Goal: Information Seeking & Learning: Check status

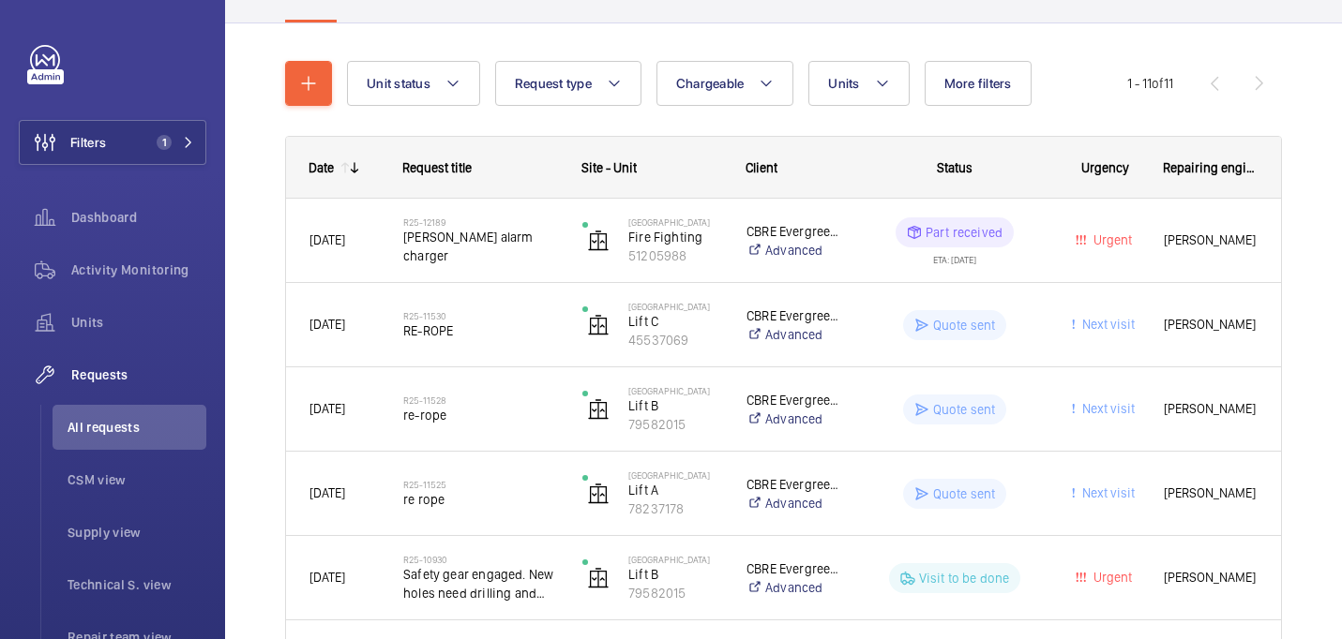
scroll to position [162, 0]
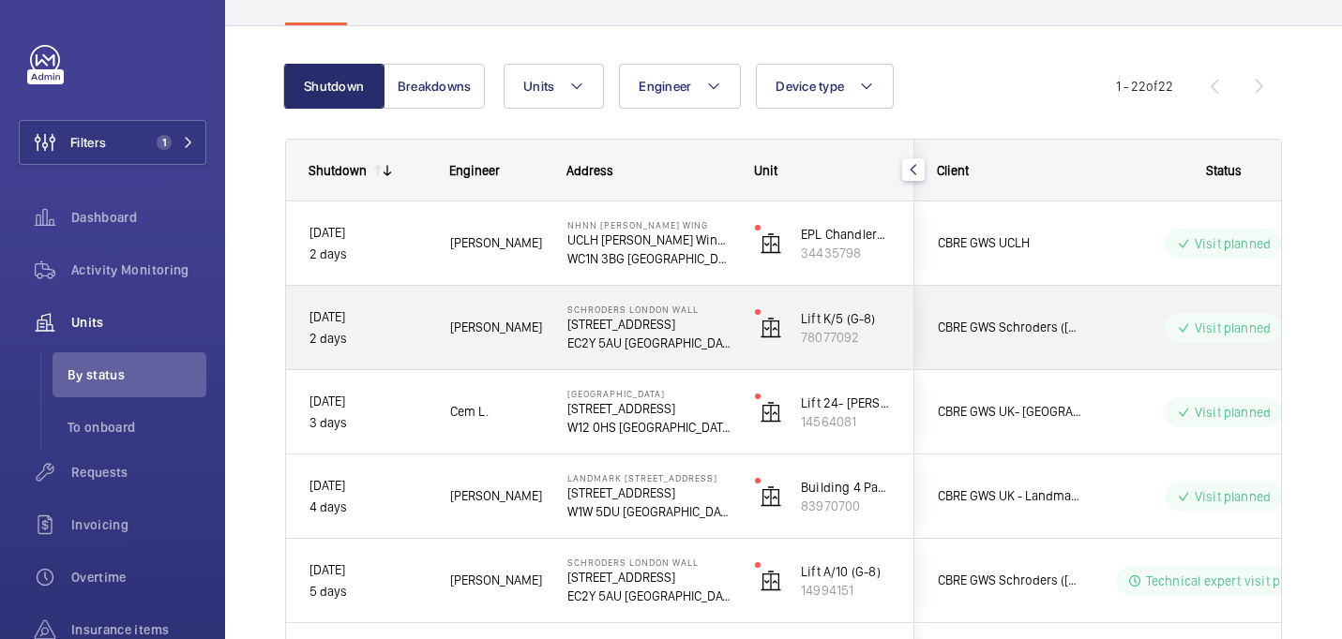
scroll to position [146, 0]
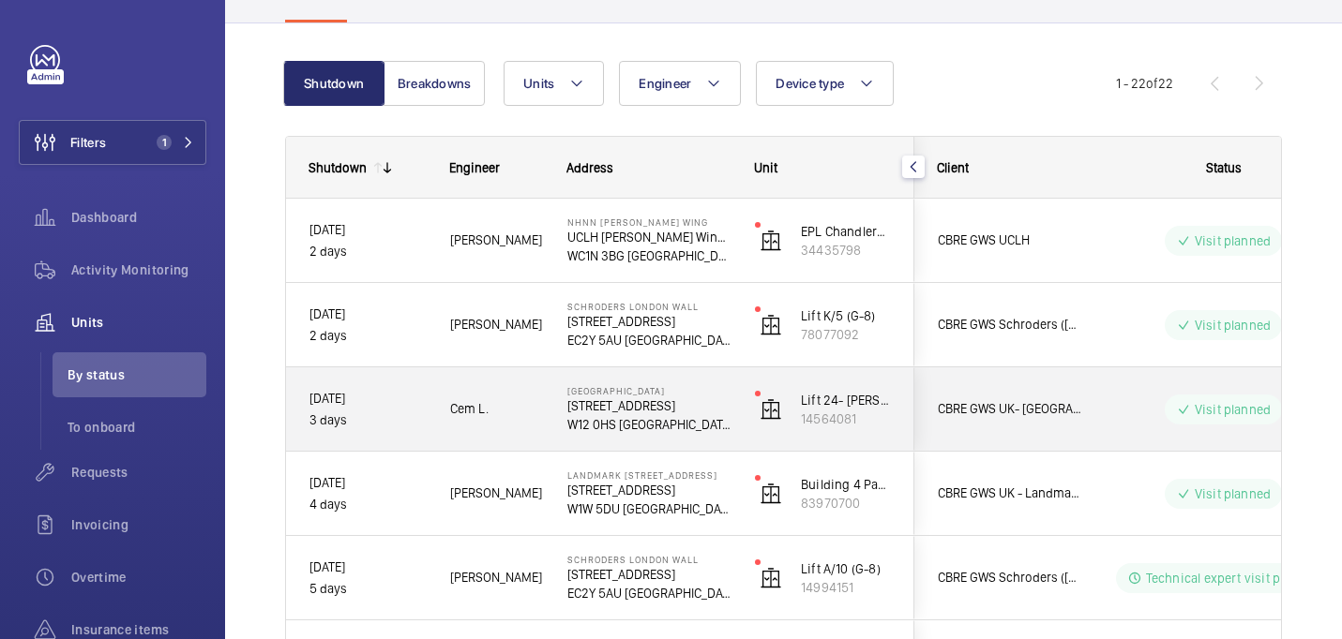
click at [416, 429] on p "3 days" at bounding box center [367, 421] width 116 height 22
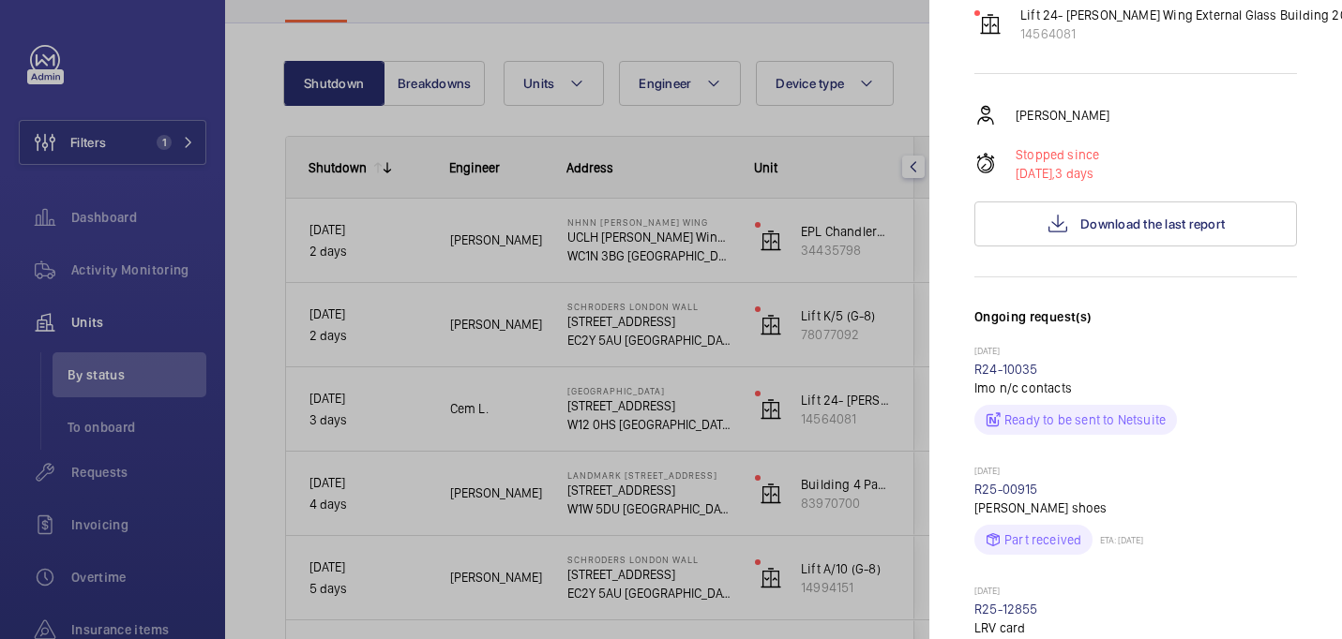
scroll to position [0, 0]
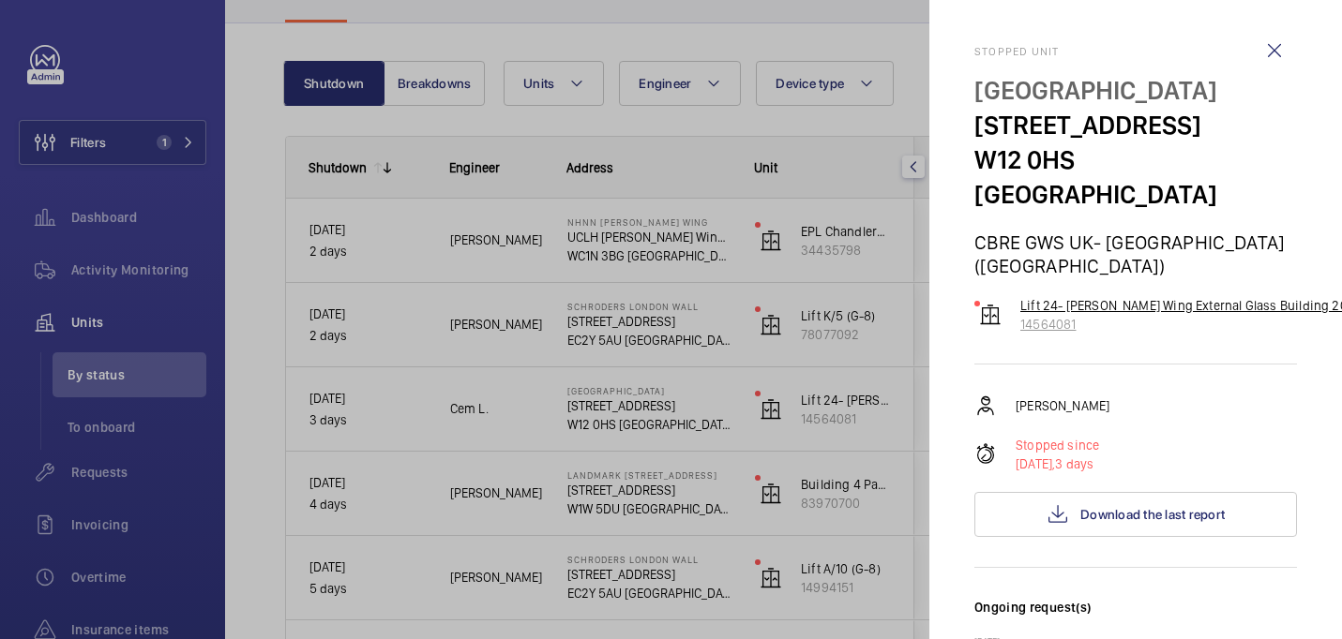
click at [1061, 296] on p "Lift 24- [PERSON_NAME] Wing External Glass Building 201" at bounding box center [1186, 305] width 332 height 19
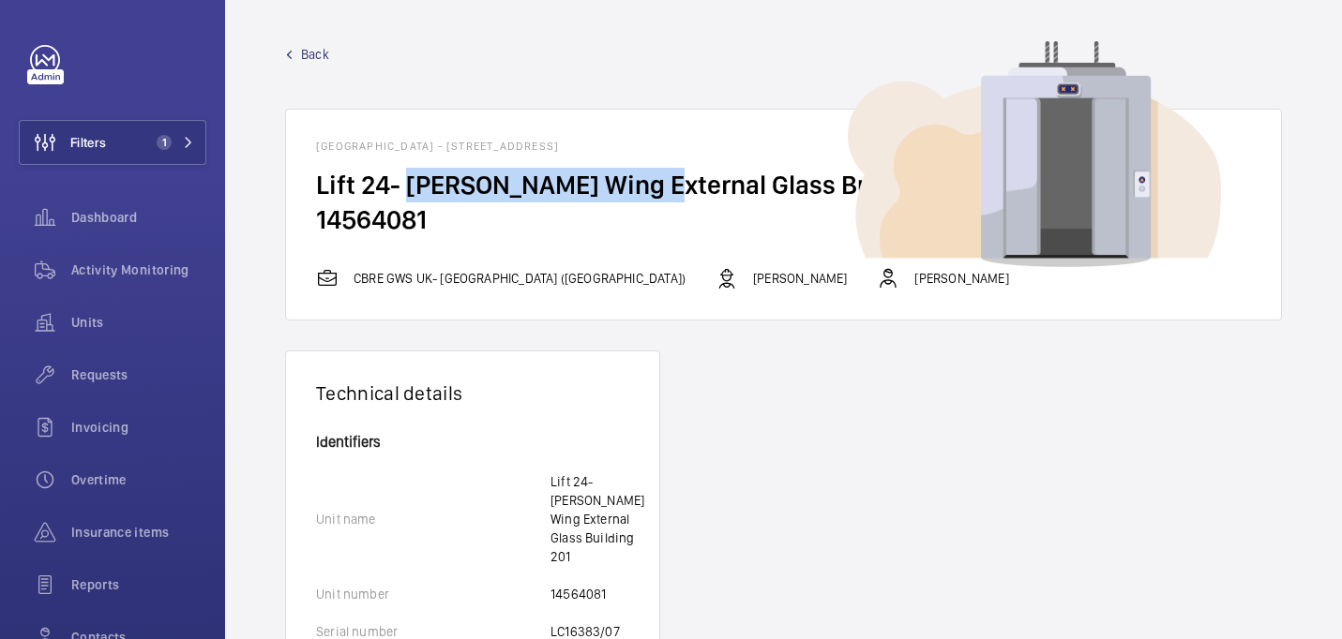
drag, startPoint x: 405, startPoint y: 188, endPoint x: 647, endPoint y: 188, distance: 241.9
click at [648, 188] on h2 "Lift 24- [PERSON_NAME] Wing External Glass Building 201" at bounding box center [783, 185] width 935 height 35
copy h2 "[PERSON_NAME] Wing"
click at [301, 67] on div "Back [GEOGRAPHIC_DATA] - [STREET_ADDRESS] Lift 24- [PERSON_NAME] Wing External …" at bounding box center [783, 183] width 997 height 276
click at [304, 56] on span "Back" at bounding box center [315, 54] width 28 height 19
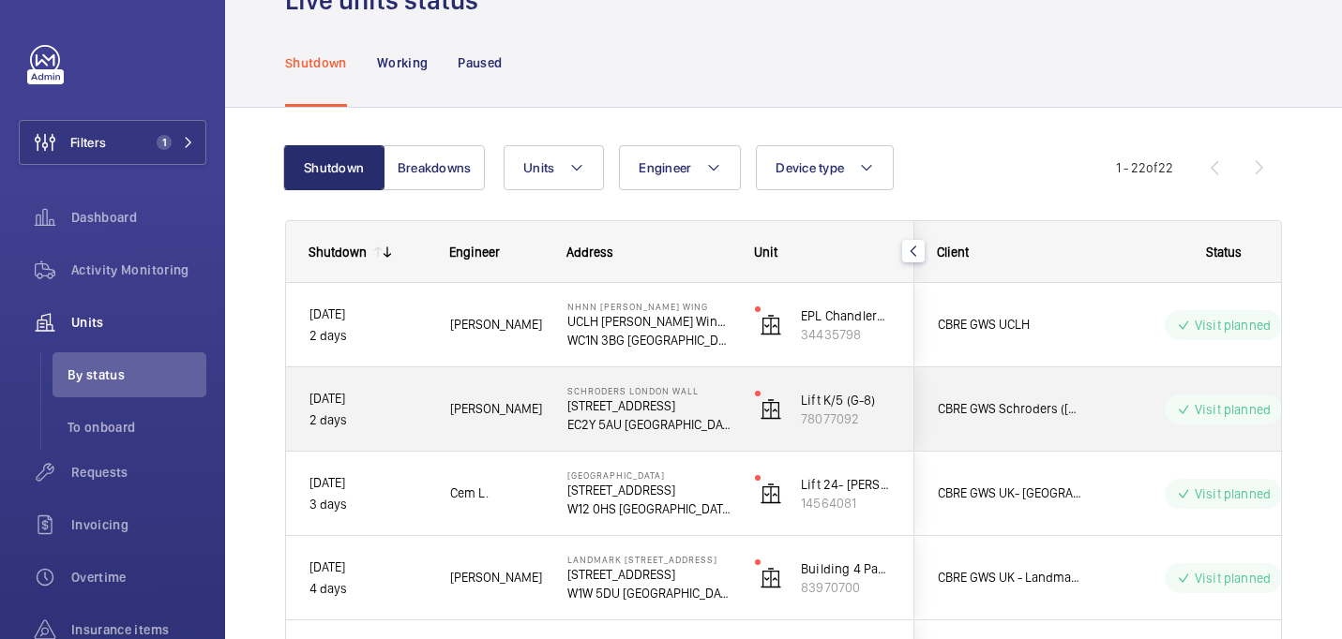
scroll to position [69, 0]
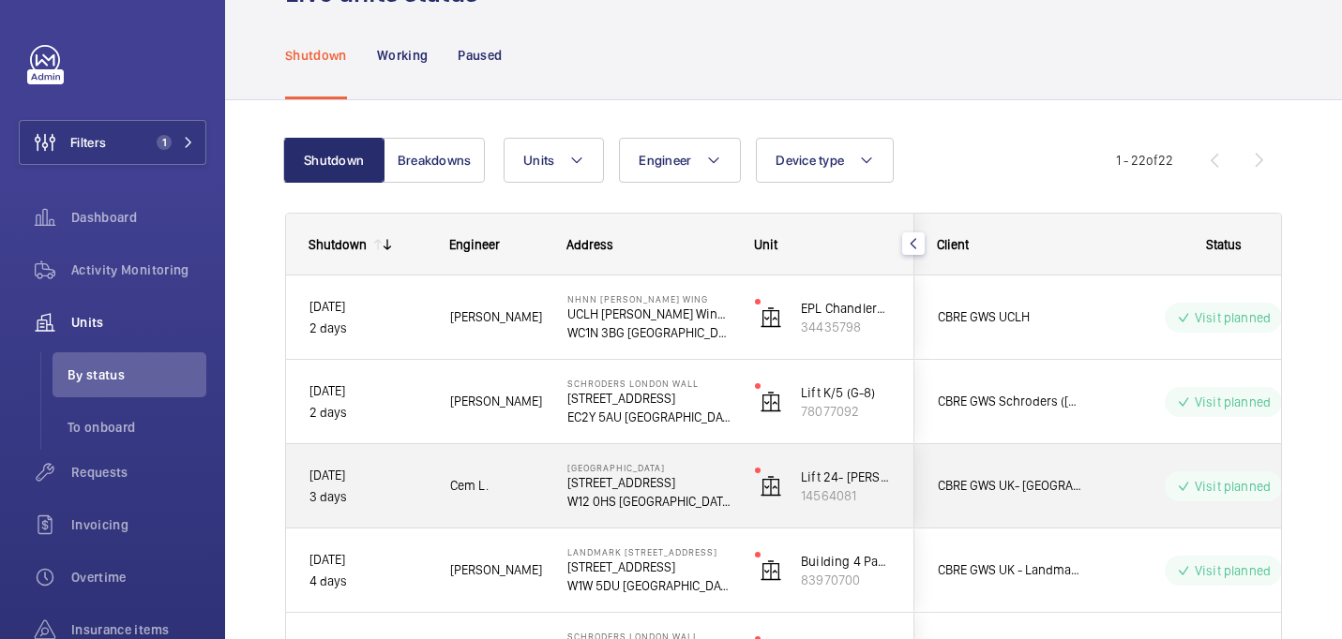
click at [687, 475] on p "72 Du Cane Rd" at bounding box center [648, 483] width 163 height 19
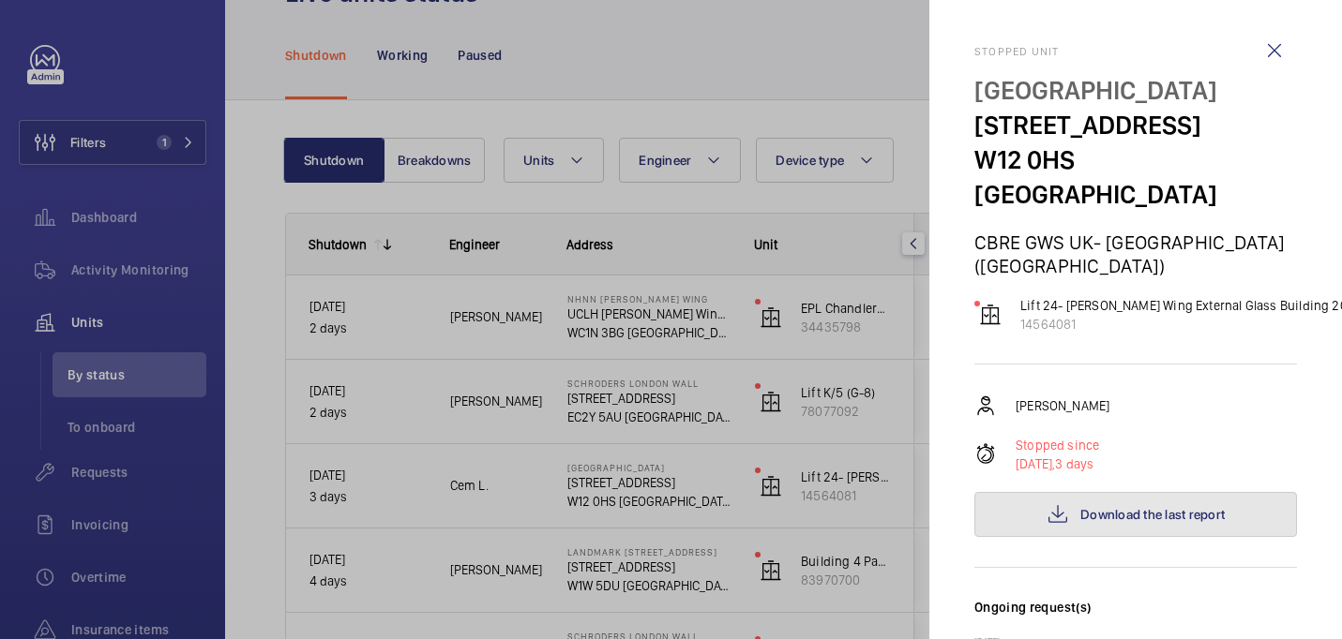
click at [1114, 507] on span "Download the last report" at bounding box center [1152, 514] width 144 height 15
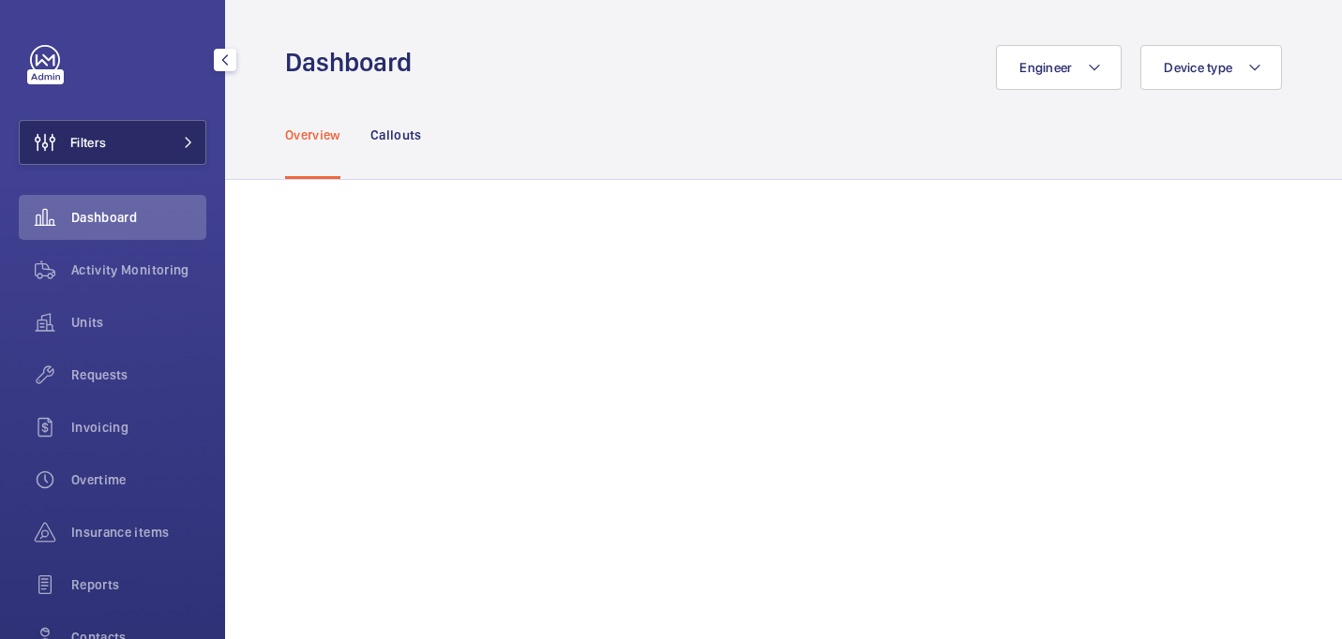
click at [137, 128] on button "Filters" at bounding box center [113, 142] width 188 height 45
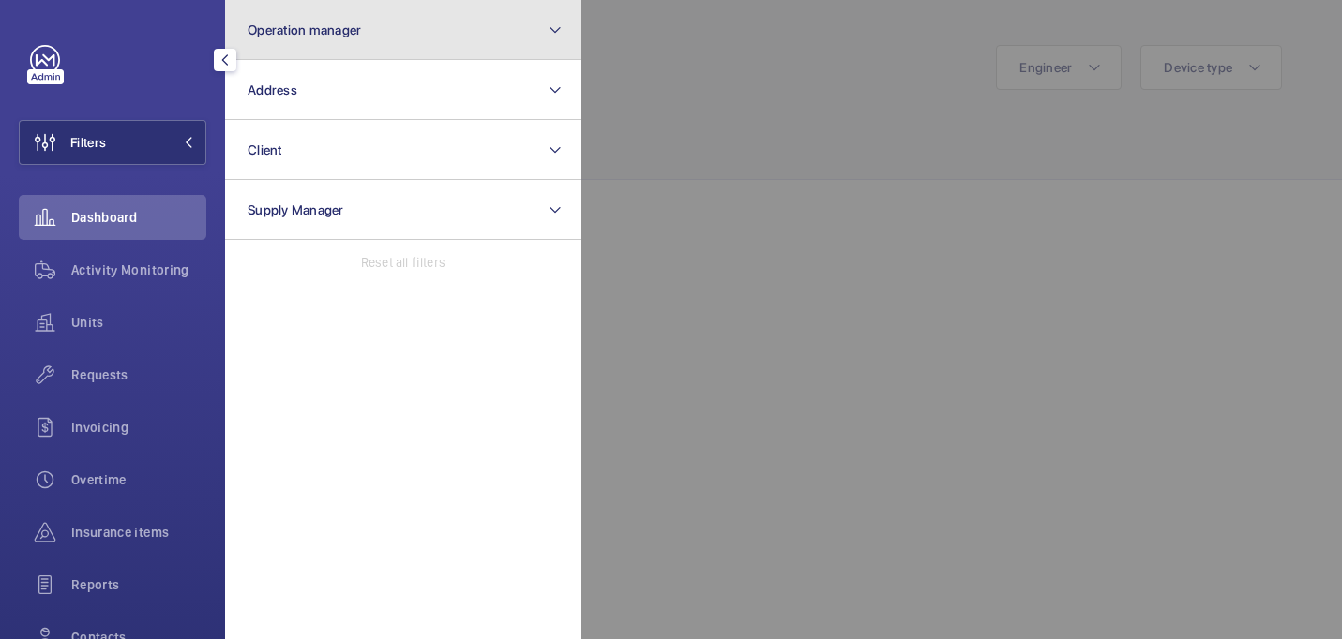
click at [416, 20] on button "Operation manager" at bounding box center [403, 30] width 356 height 60
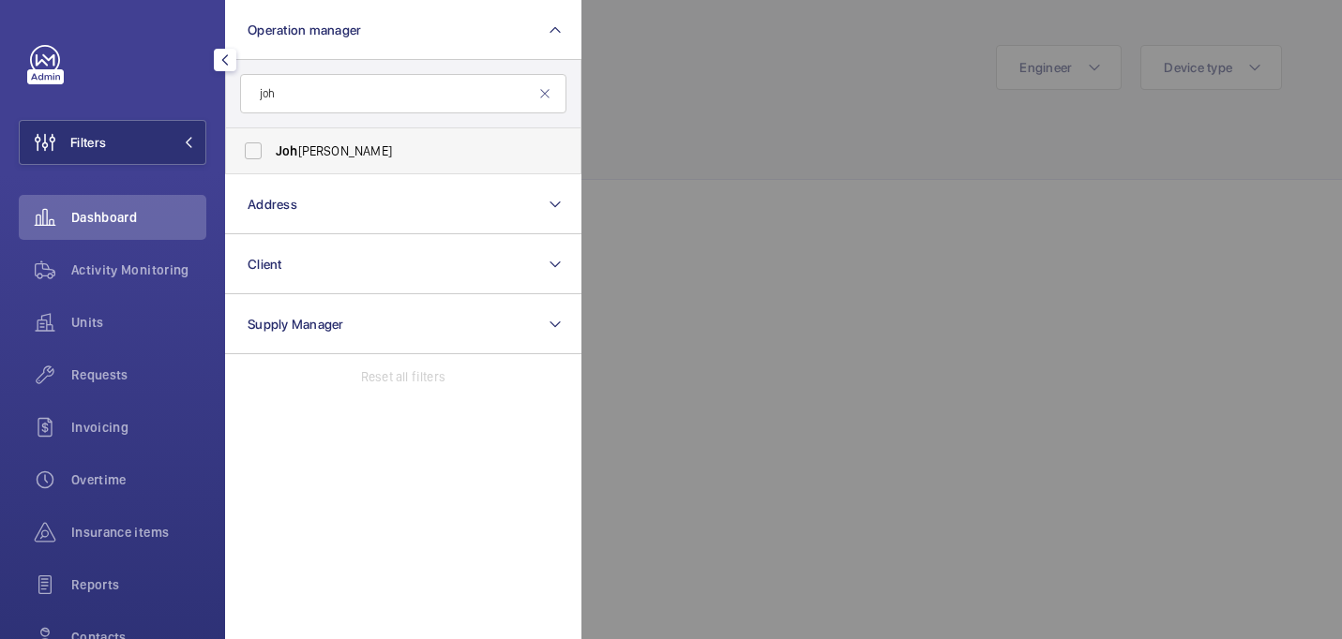
type input "joh"
click at [429, 144] on span "[PERSON_NAME]" at bounding box center [405, 151] width 258 height 19
click at [272, 144] on input "[PERSON_NAME]" at bounding box center [253, 151] width 38 height 38
checkbox input "true"
click at [672, 131] on div at bounding box center [1252, 319] width 1342 height 639
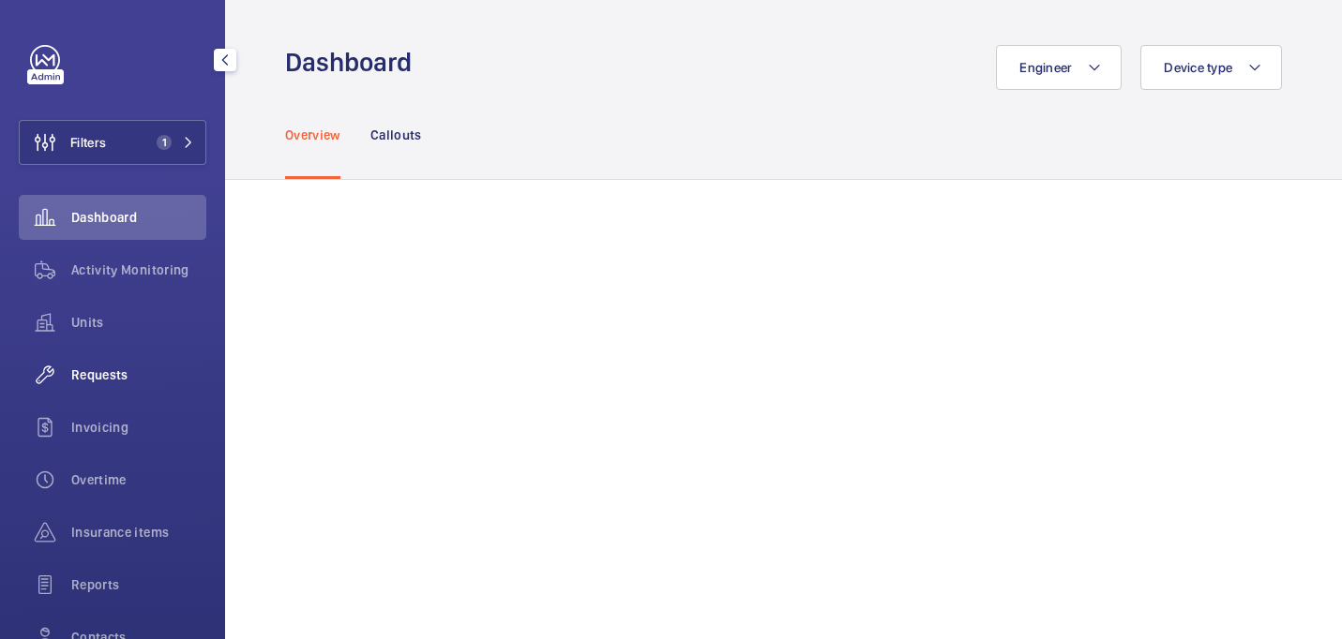
click at [90, 353] on div "Requests" at bounding box center [113, 375] width 188 height 45
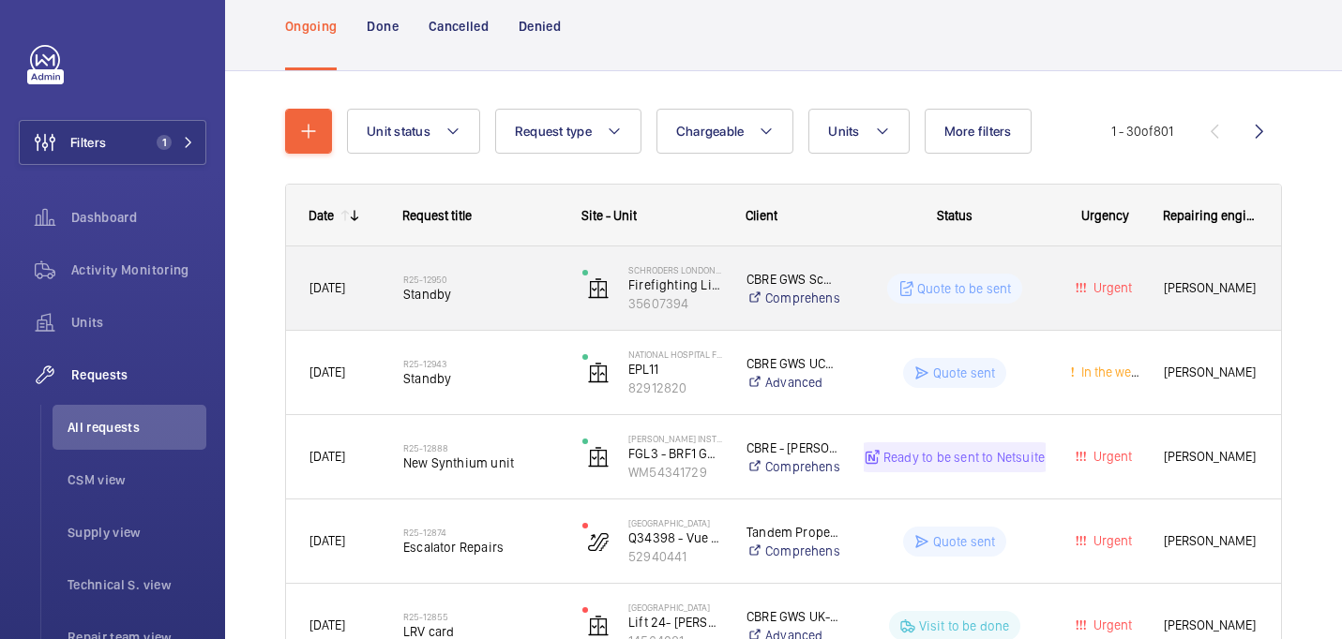
scroll to position [165, 0]
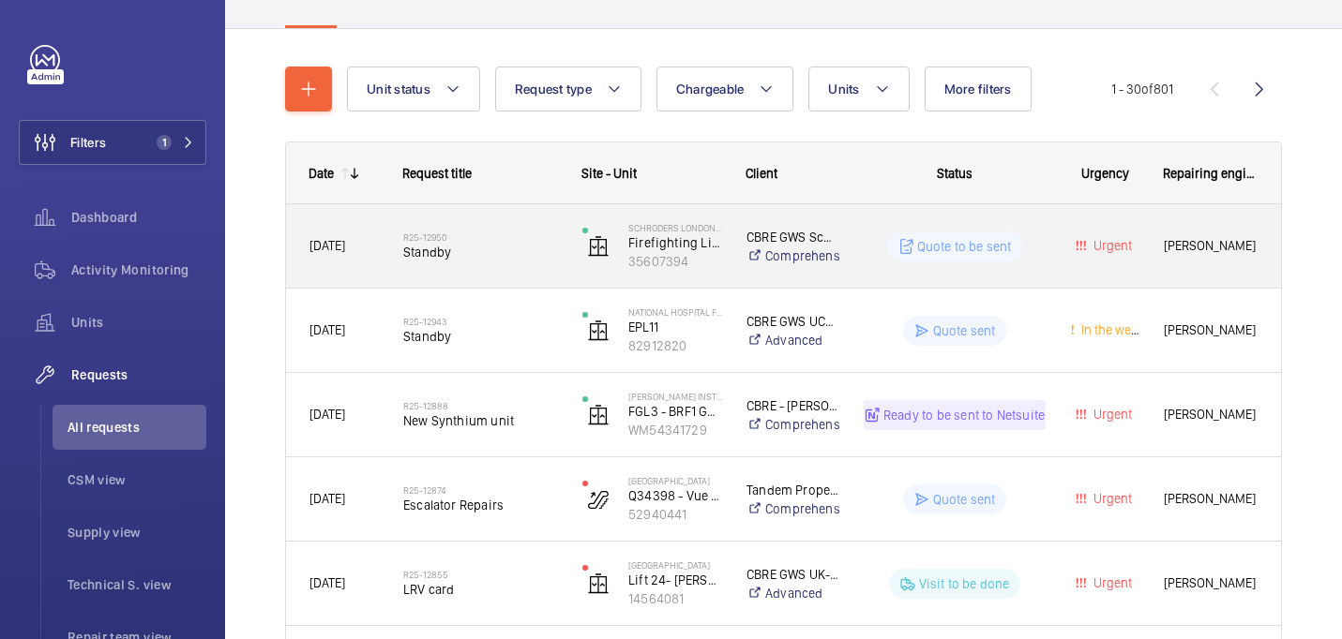
click at [514, 248] on span "Standby" at bounding box center [480, 252] width 155 height 19
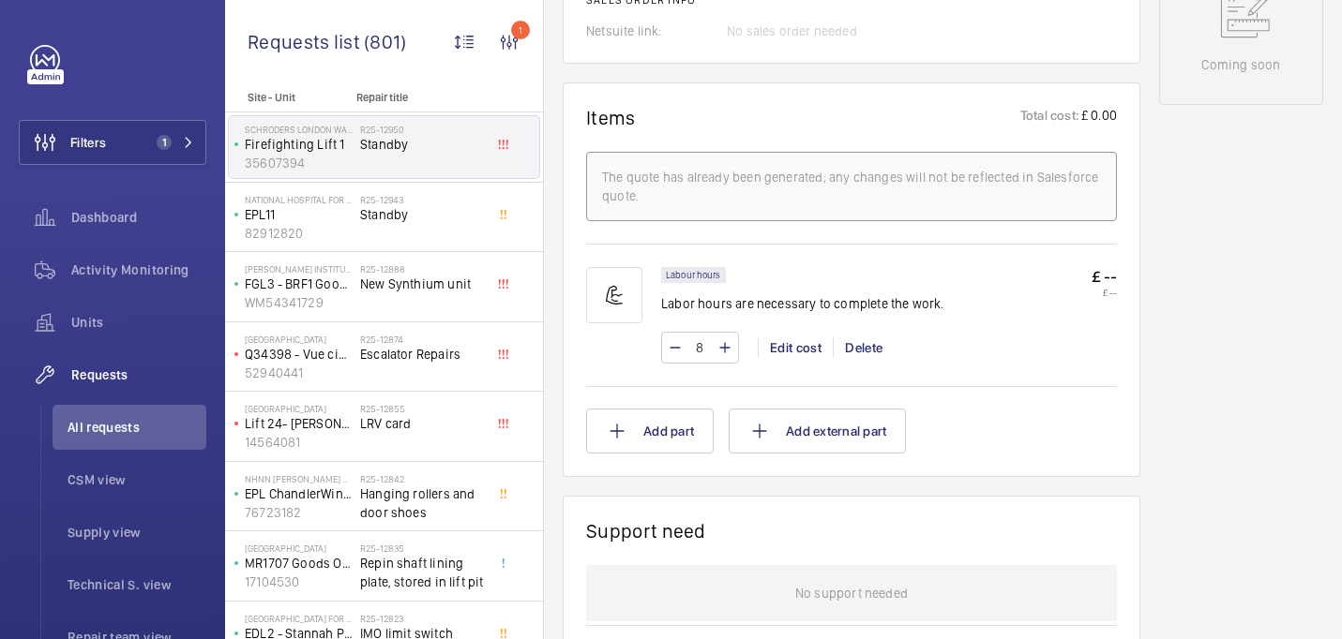
scroll to position [1046, 0]
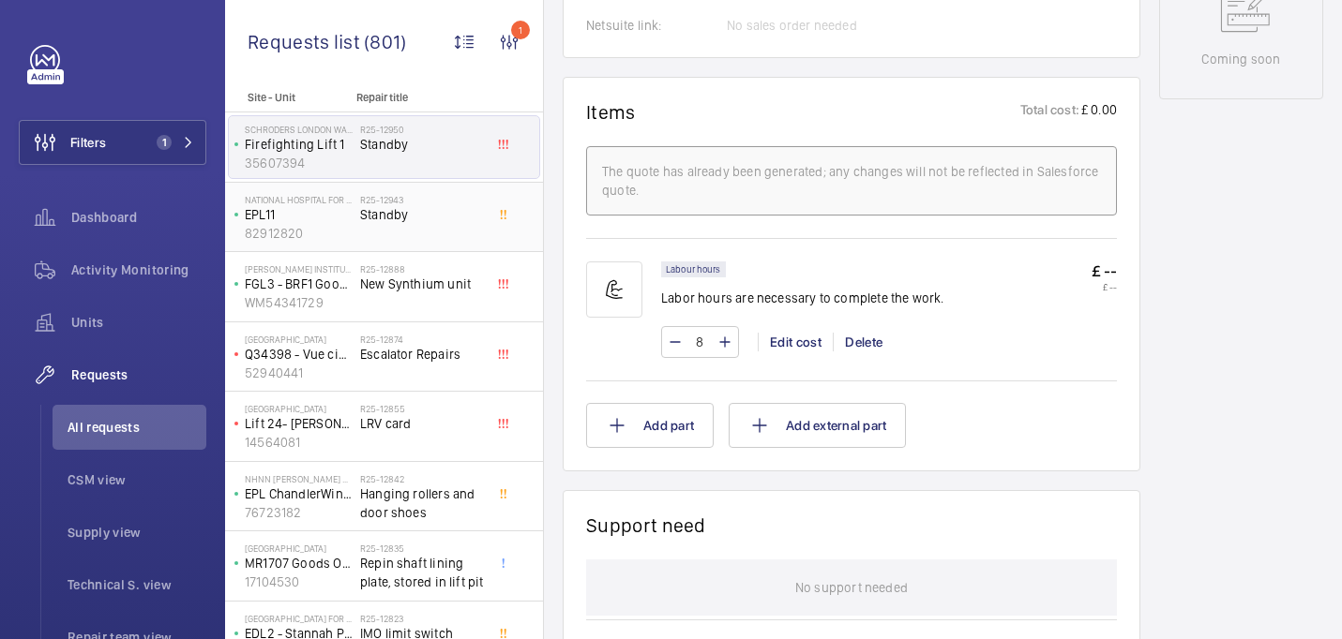
click at [394, 206] on span "Standby" at bounding box center [422, 214] width 124 height 19
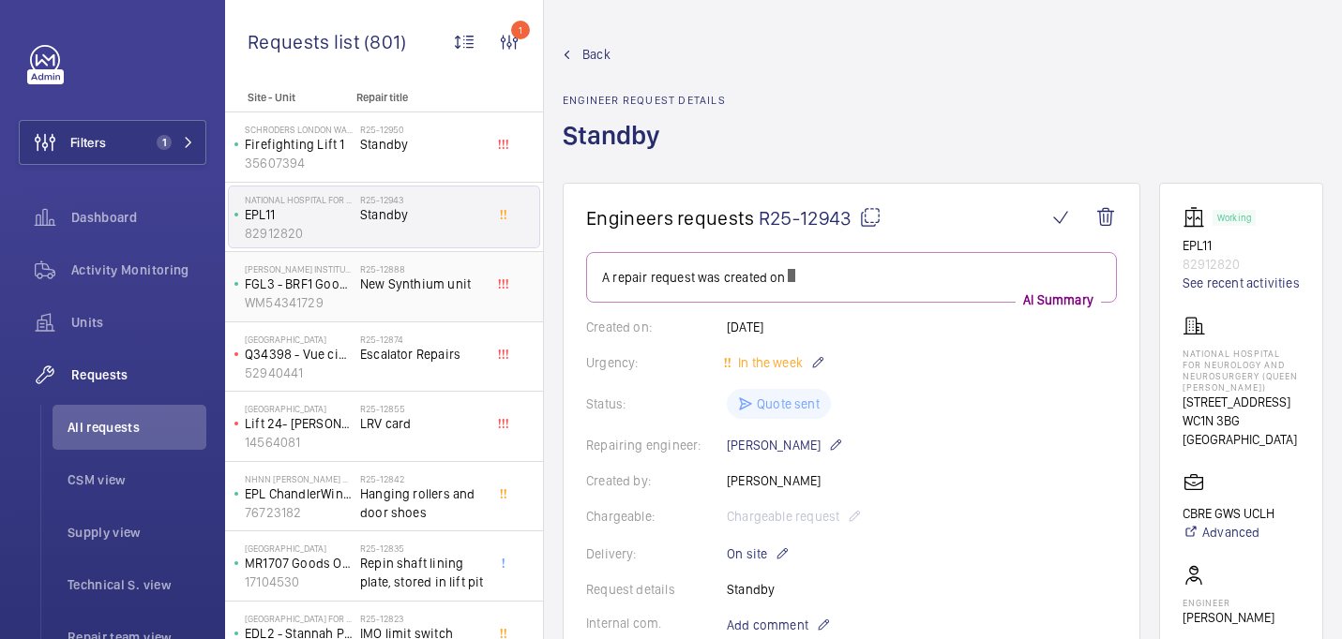
click at [406, 312] on div "R25-12888 New Synthium unit" at bounding box center [422, 290] width 124 height 54
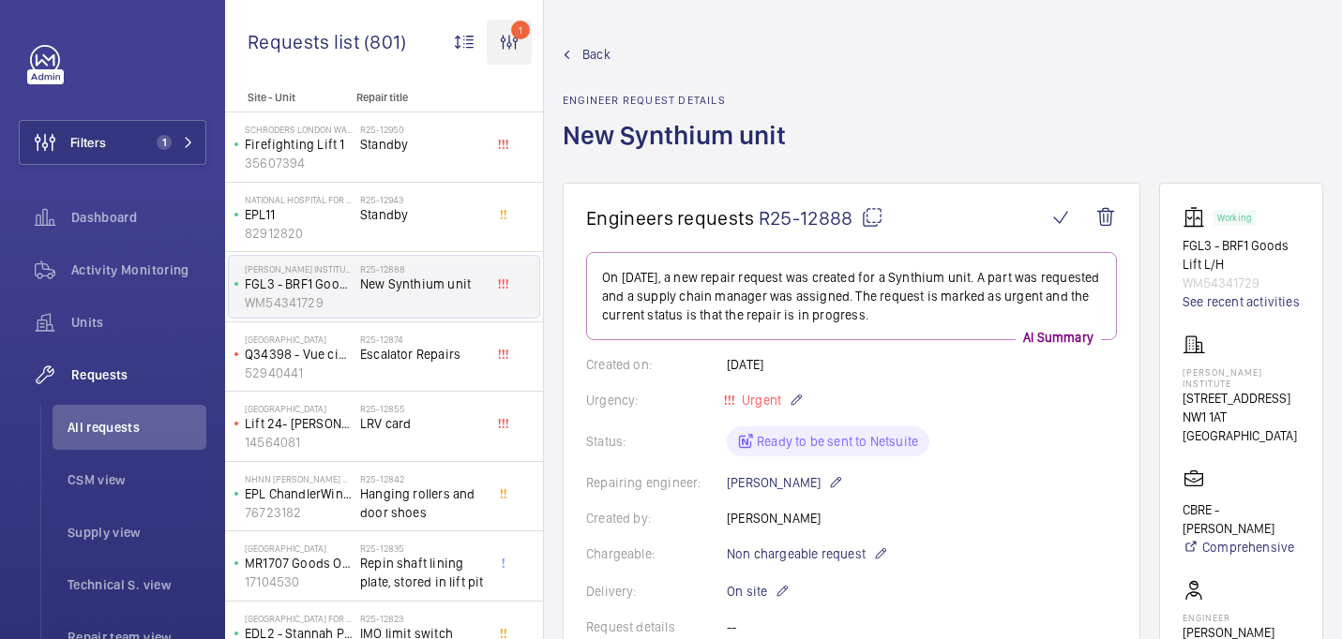
click at [503, 32] on wm-front-icon-button "1" at bounding box center [509, 42] width 45 height 45
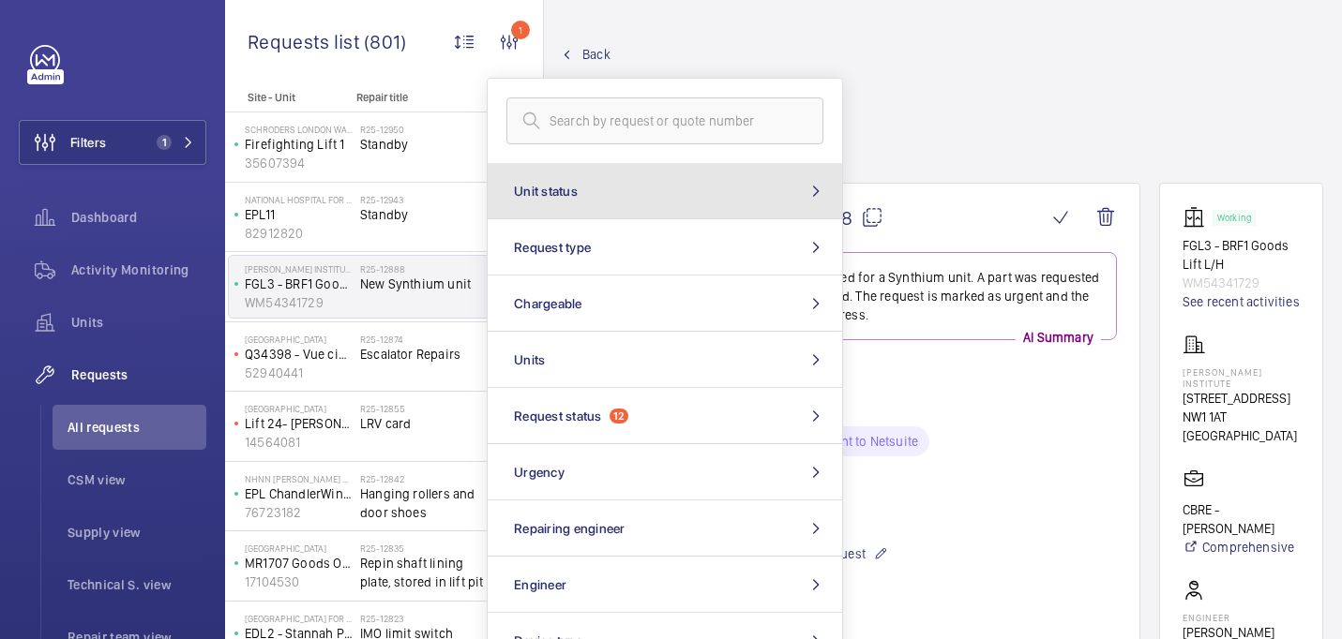
click at [614, 186] on button "Unit status" at bounding box center [665, 191] width 354 height 56
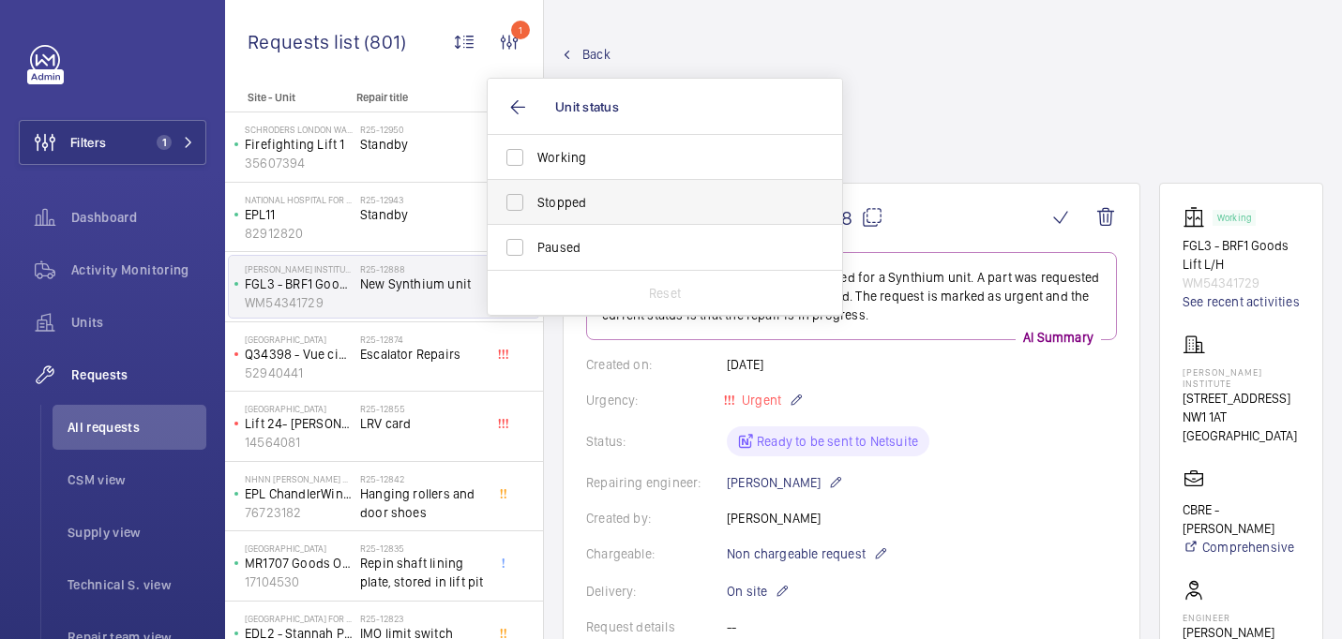
click at [587, 205] on span "Stopped" at bounding box center [666, 202] width 258 height 19
click at [534, 205] on input "Stopped" at bounding box center [515, 203] width 38 height 38
checkbox input "true"
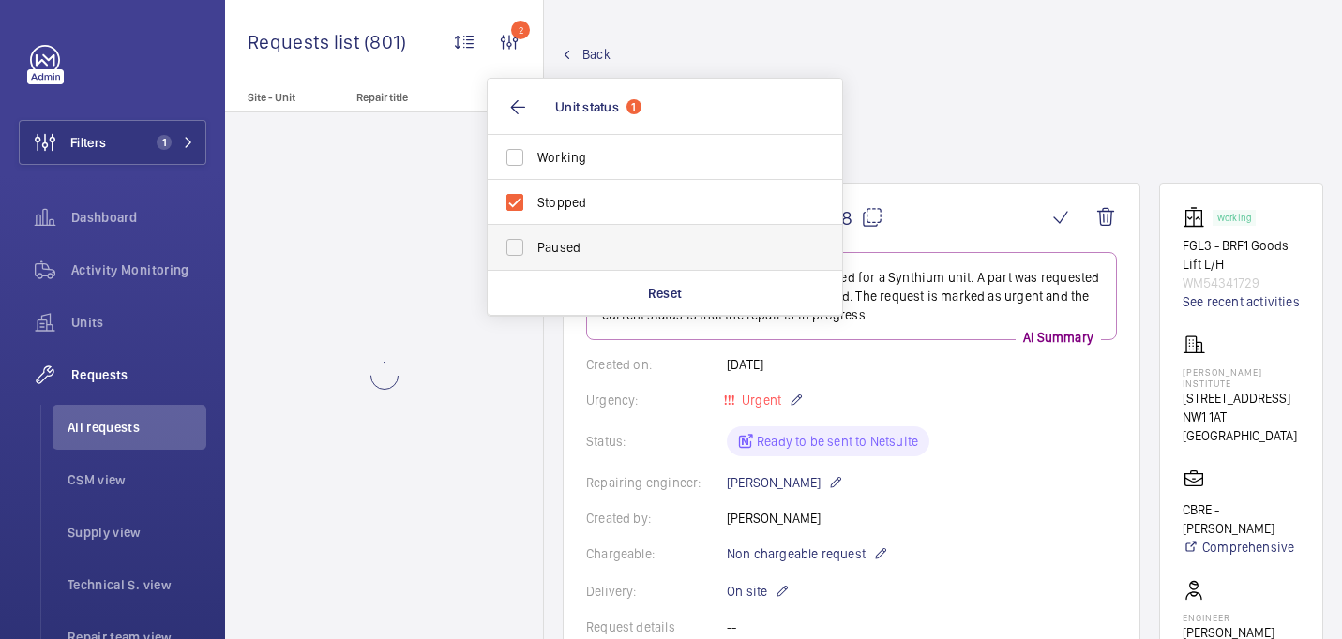
click at [592, 261] on label "Paused" at bounding box center [651, 247] width 326 height 45
click at [534, 261] on input "Paused" at bounding box center [515, 248] width 38 height 38
checkbox input "true"
click at [740, 41] on wm-front-admin-header "Back Engineer request details New Synthium unit" at bounding box center [943, 91] width 798 height 183
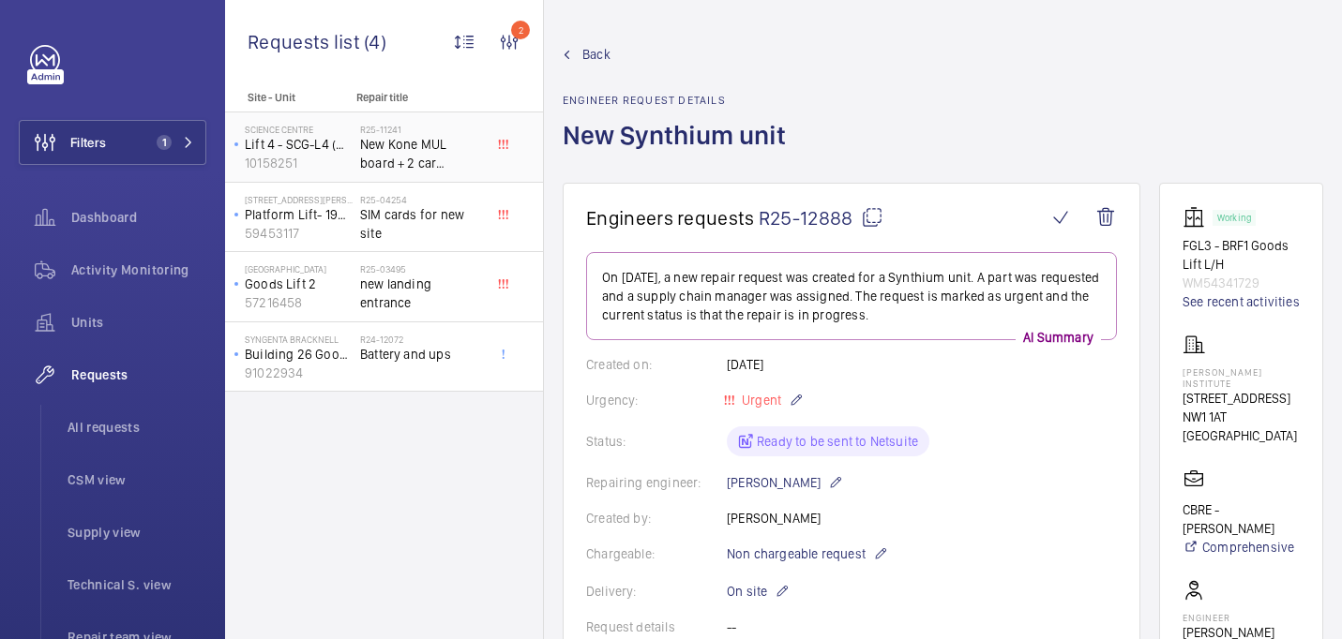
click at [431, 160] on span "New Kone MUL board + 2 car pushes." at bounding box center [422, 154] width 124 height 38
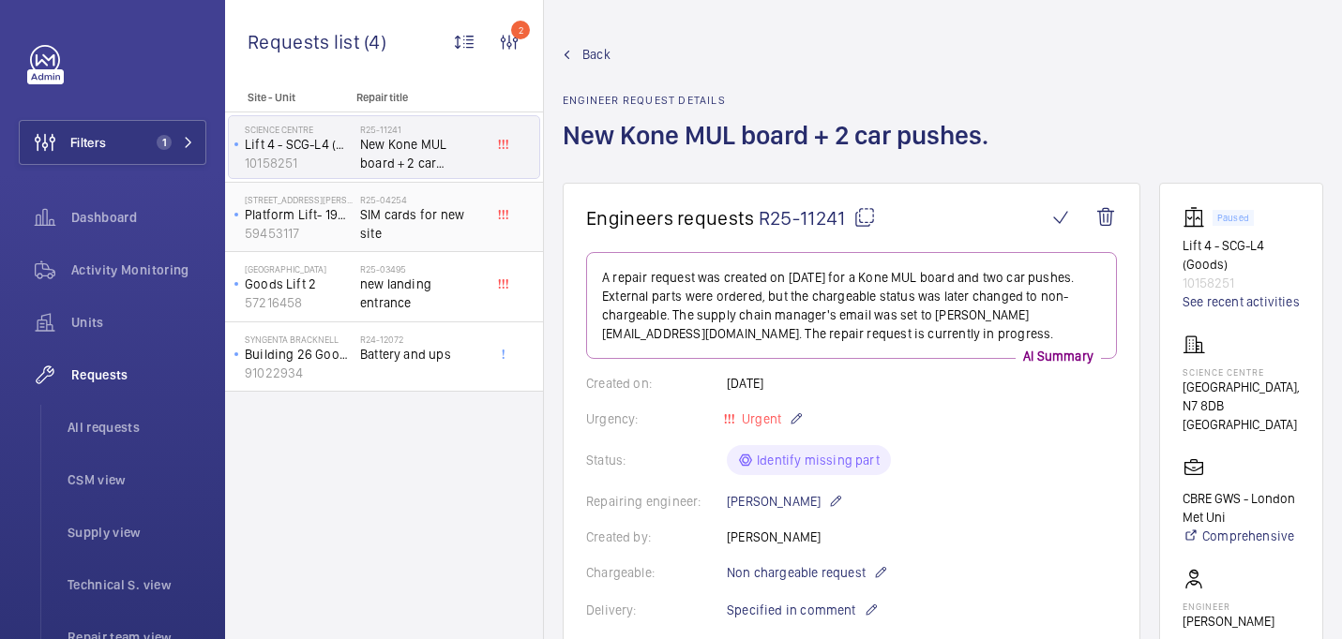
click at [428, 219] on span "SIM cards for new site" at bounding box center [422, 224] width 124 height 38
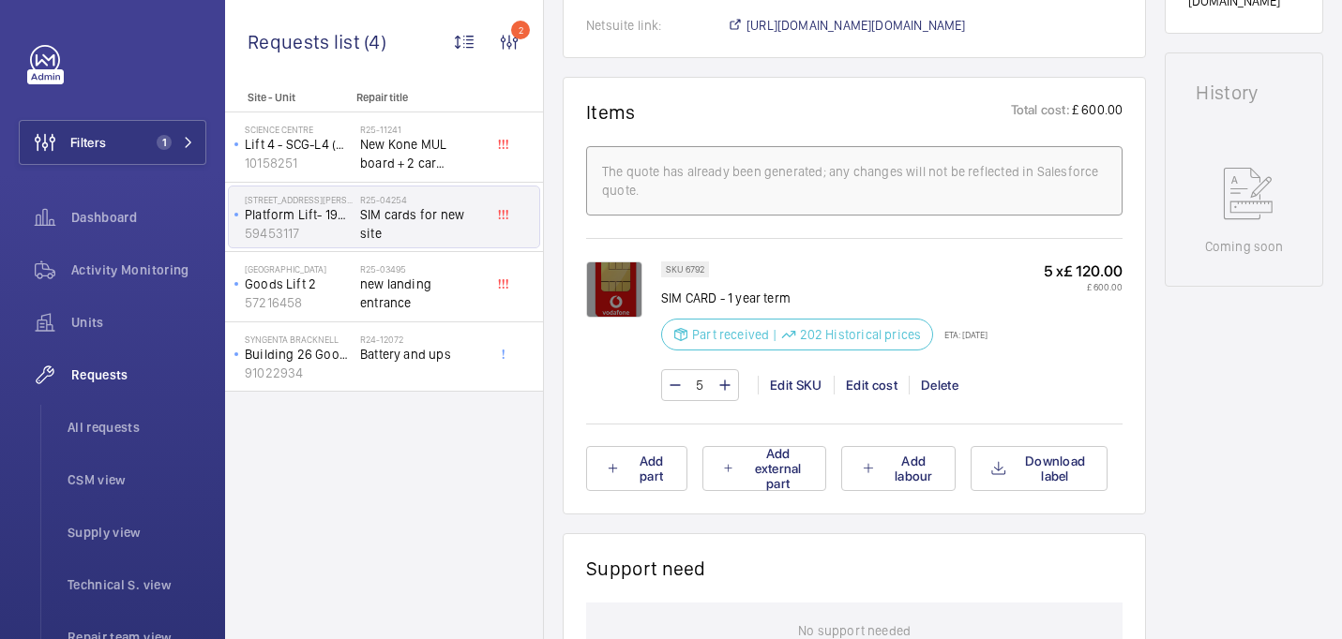
scroll to position [990, 0]
click at [390, 267] on h2 "R25-03495" at bounding box center [422, 268] width 124 height 11
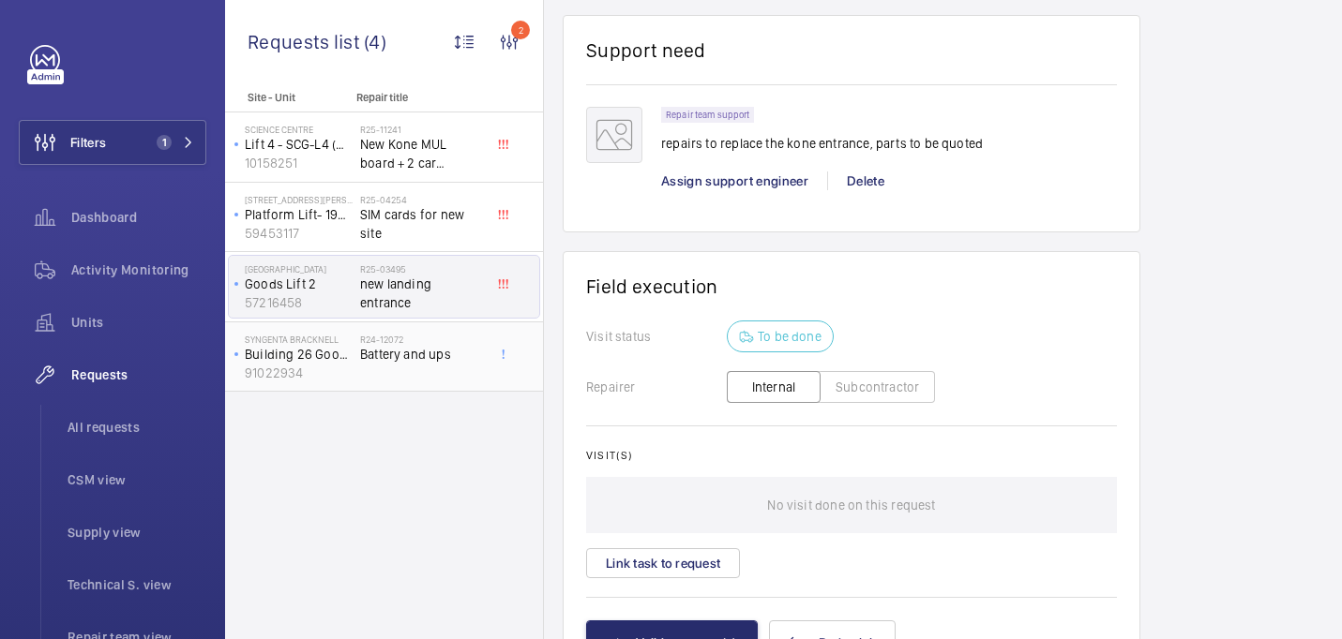
scroll to position [1455, 0]
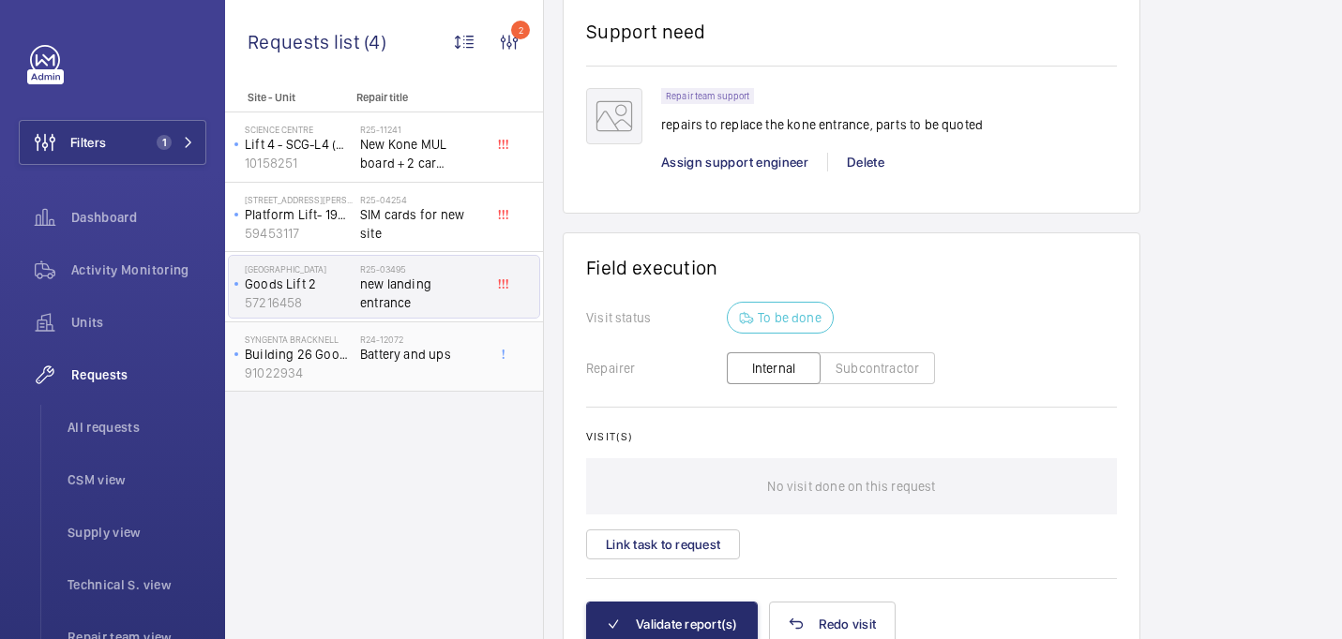
click at [432, 352] on span "Battery and ups" at bounding box center [422, 354] width 124 height 19
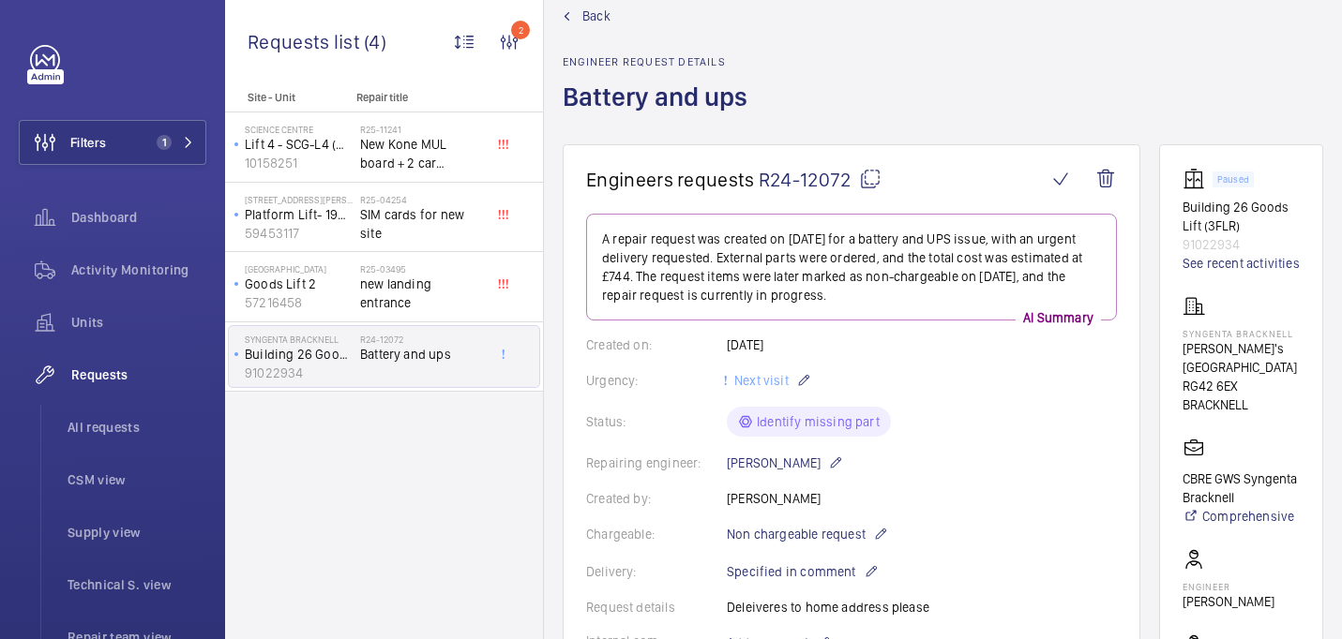
scroll to position [52, 0]
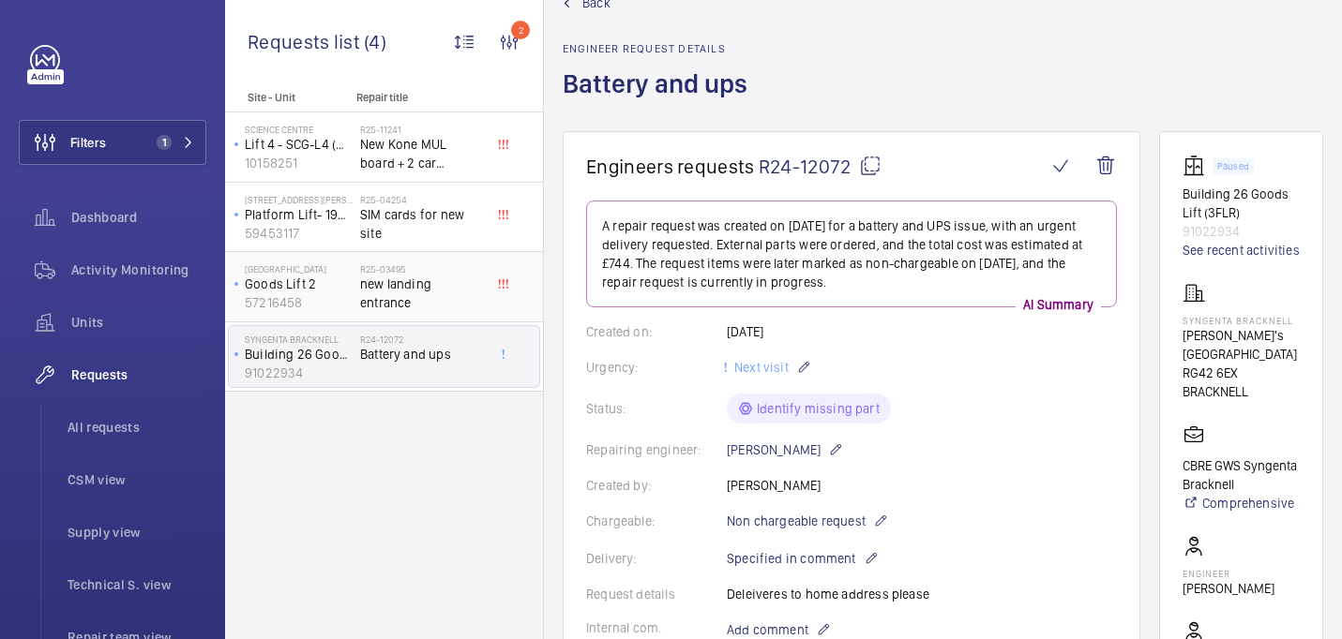
click at [442, 278] on span "new landing entrance" at bounding box center [422, 294] width 124 height 38
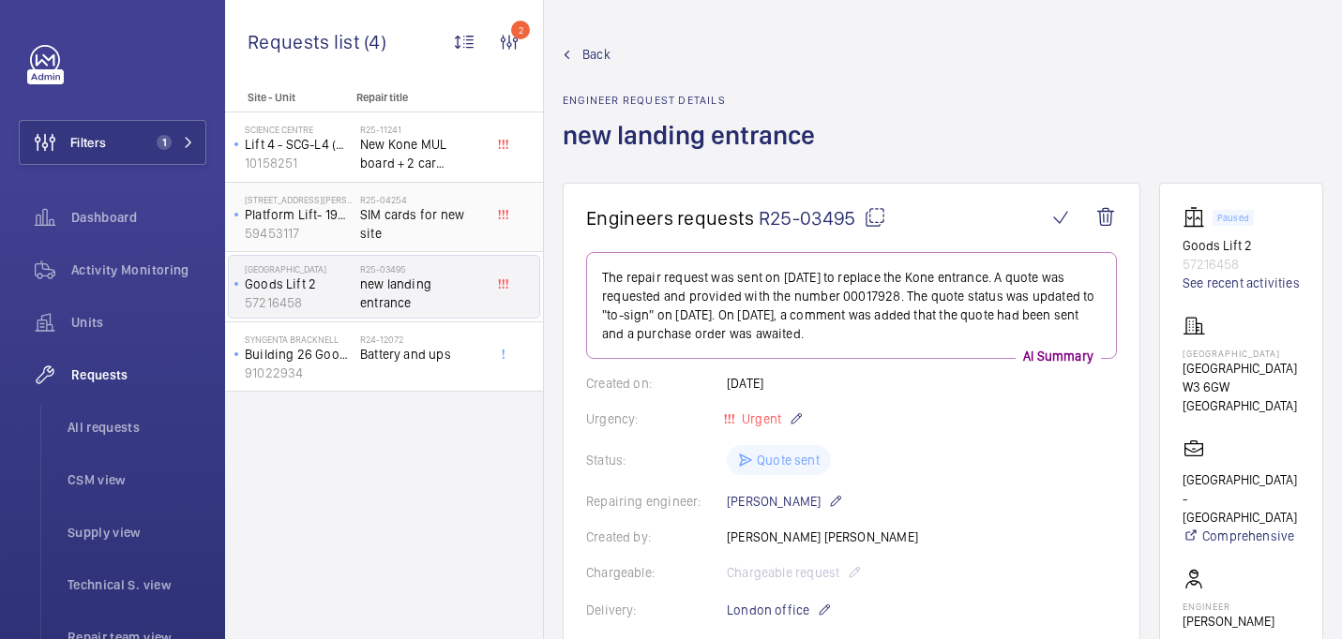
click at [464, 241] on span "SIM cards for new site" at bounding box center [422, 224] width 124 height 38
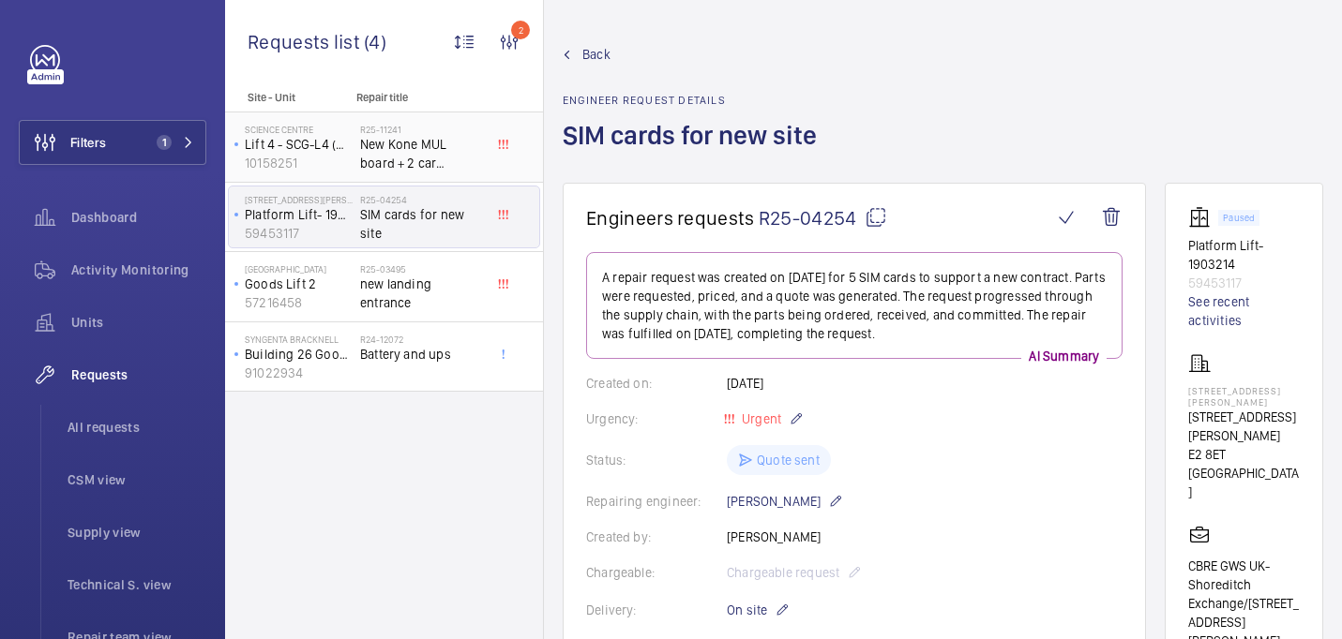
click at [457, 143] on span "New Kone MUL board + 2 car pushes." at bounding box center [422, 154] width 124 height 38
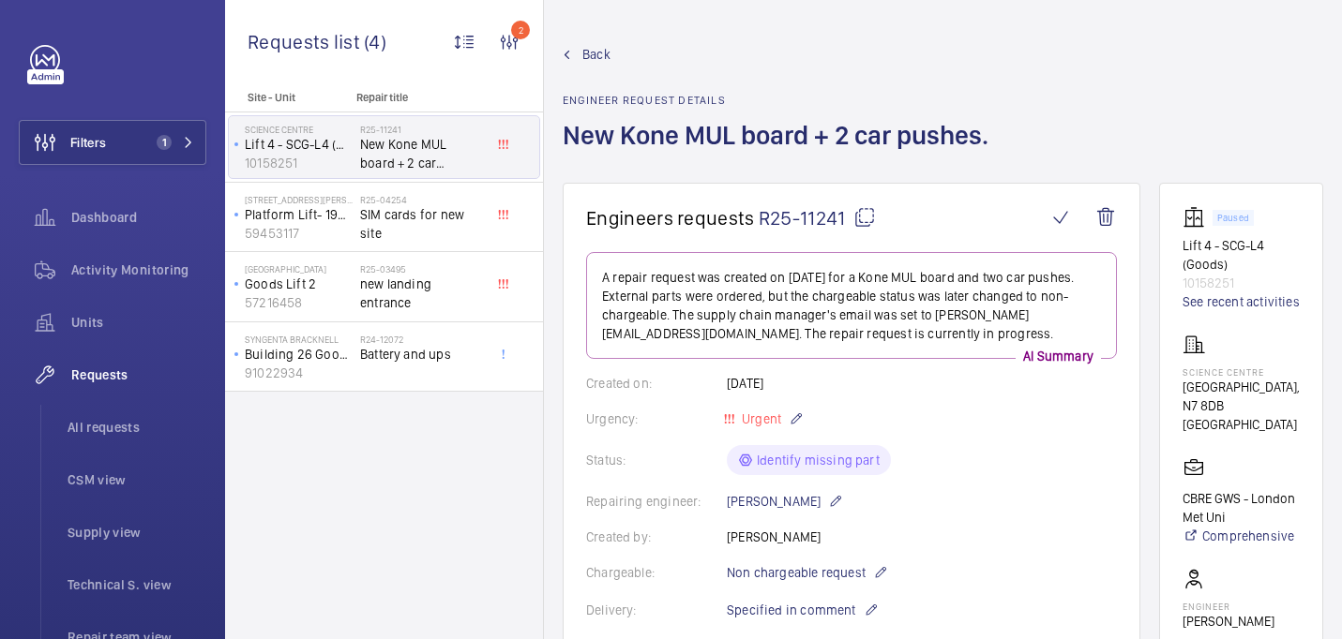
click at [858, 218] on mat-icon at bounding box center [864, 217] width 23 height 23
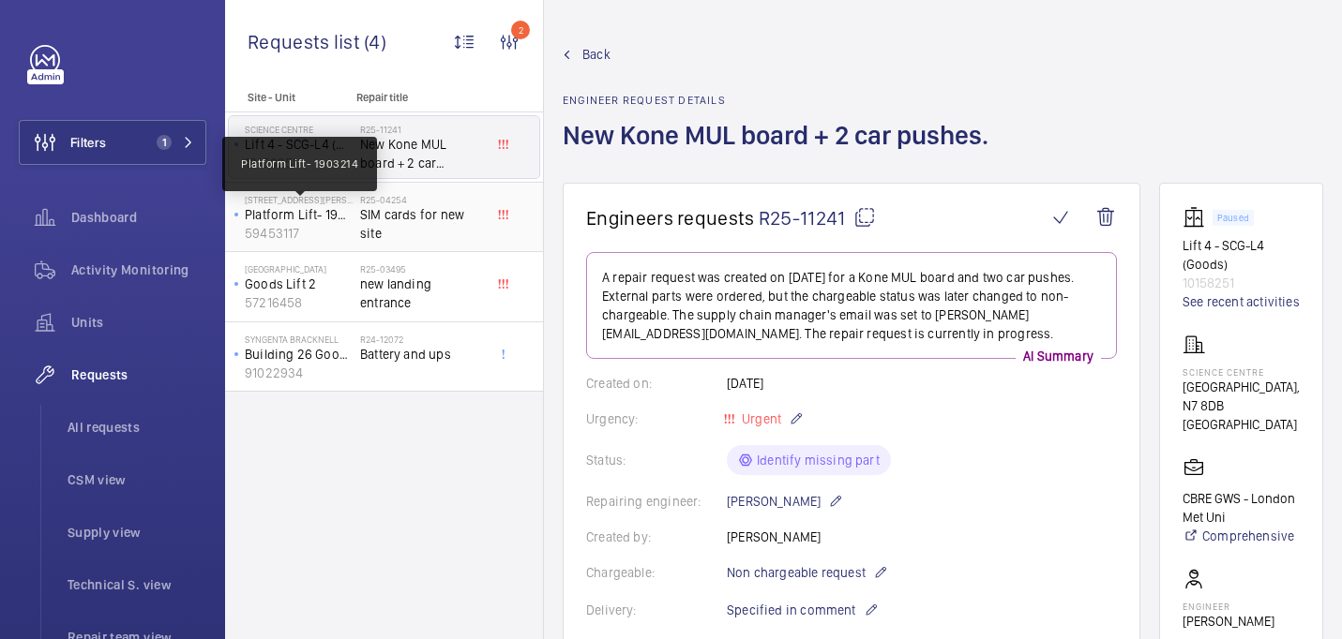
click at [350, 218] on p "Platform Lift- 1903214" at bounding box center [299, 214] width 108 height 19
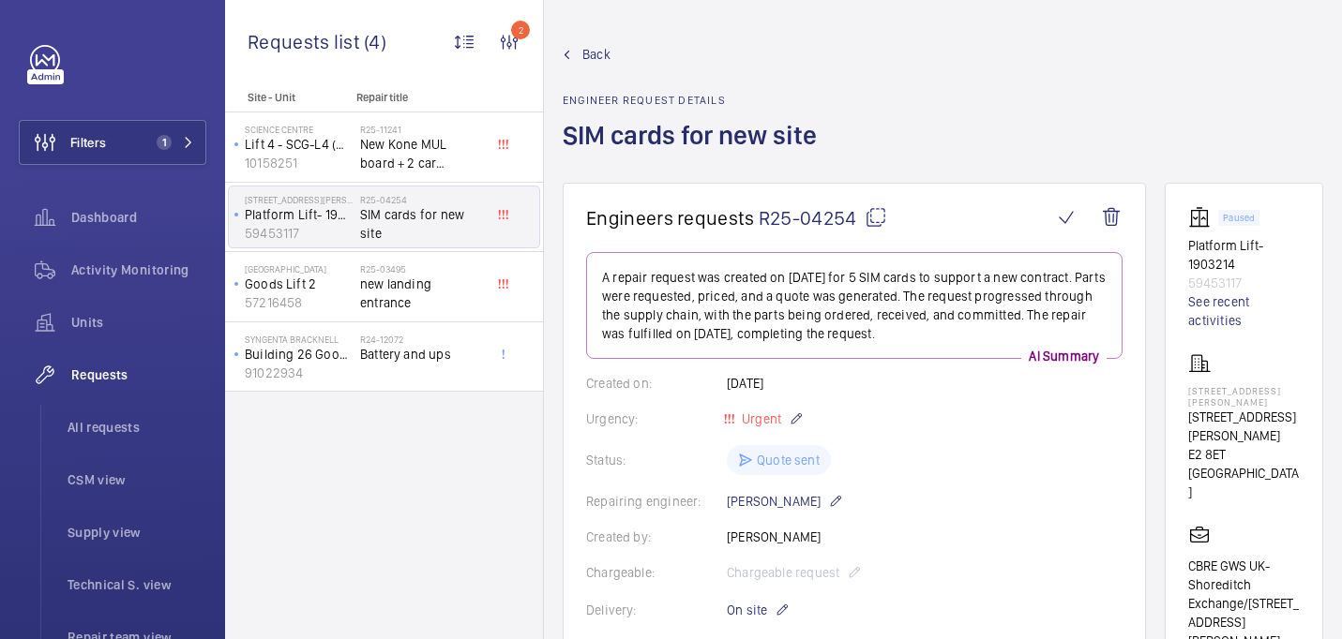
click at [874, 217] on mat-icon at bounding box center [876, 217] width 23 height 23
click at [377, 297] on span "new landing entrance" at bounding box center [422, 294] width 124 height 38
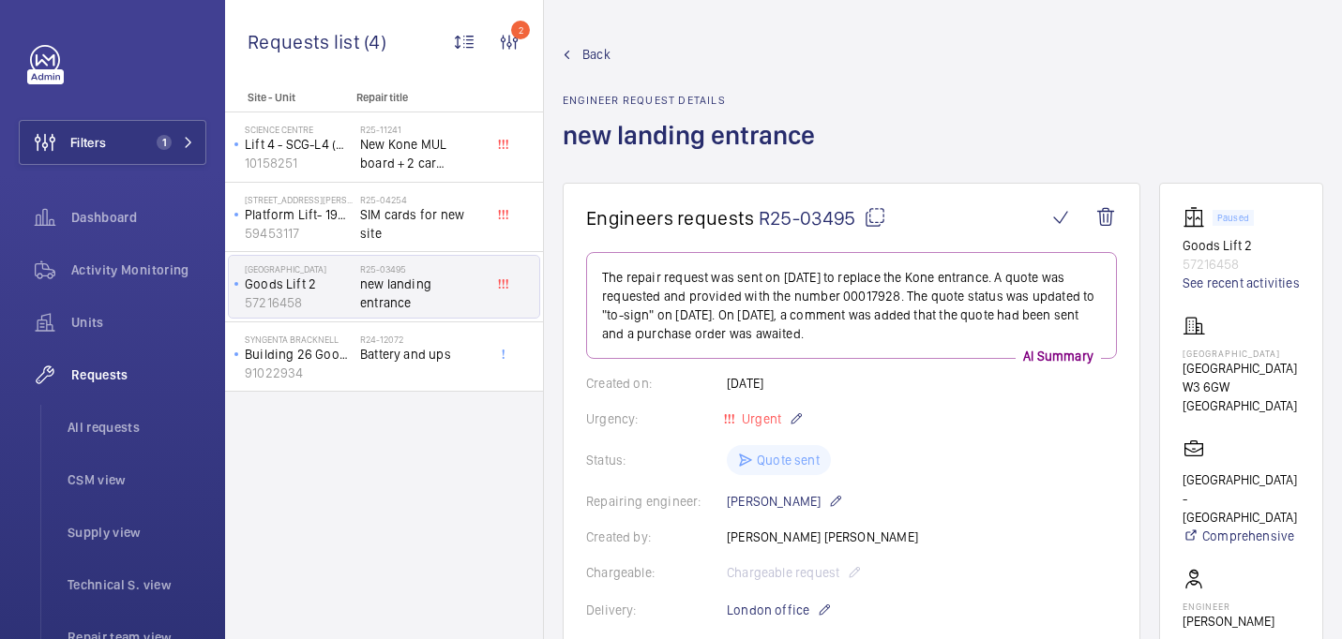
click at [880, 226] on mat-icon at bounding box center [875, 217] width 23 height 23
click at [444, 379] on div "R24-12072 Battery and ups" at bounding box center [422, 361] width 124 height 54
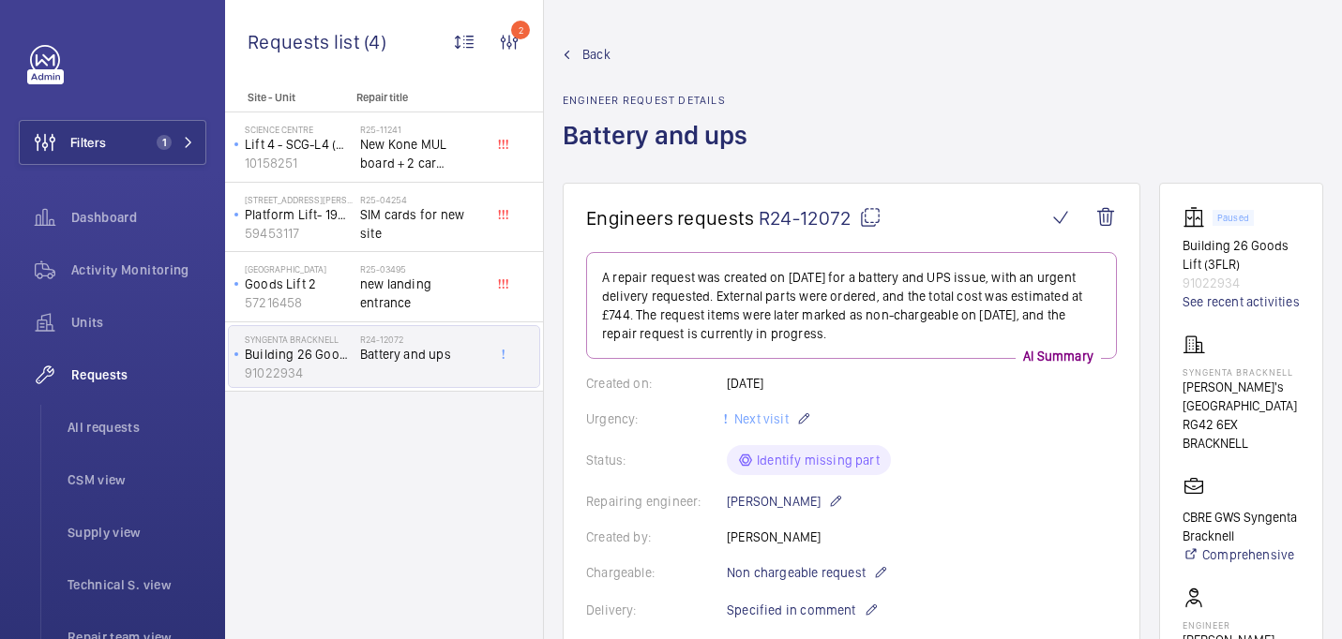
click at [864, 220] on mat-icon at bounding box center [870, 217] width 23 height 23
type textarea "R24-12072"
